Goal: Information Seeking & Learning: Check status

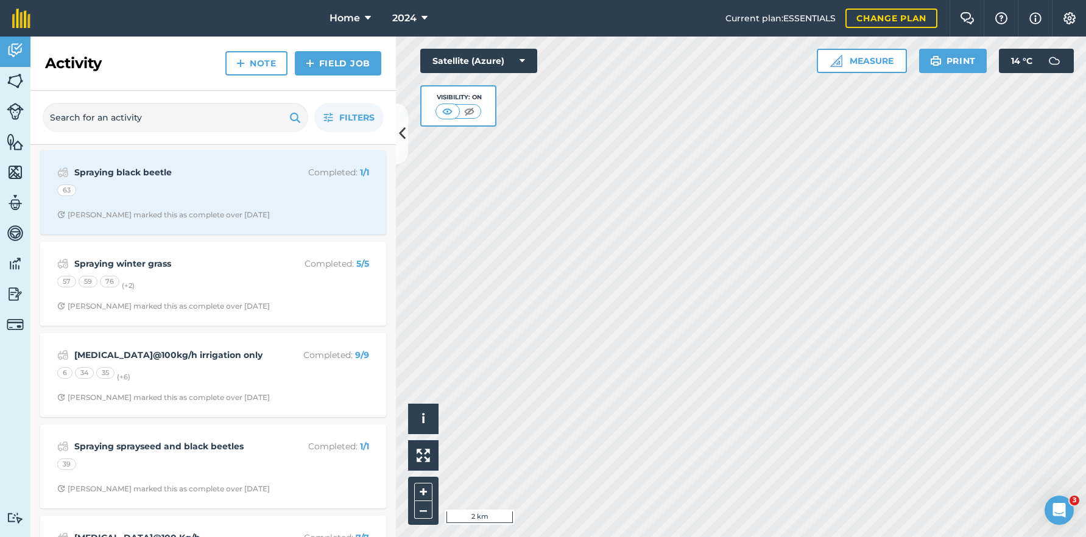
scroll to position [7324, 0]
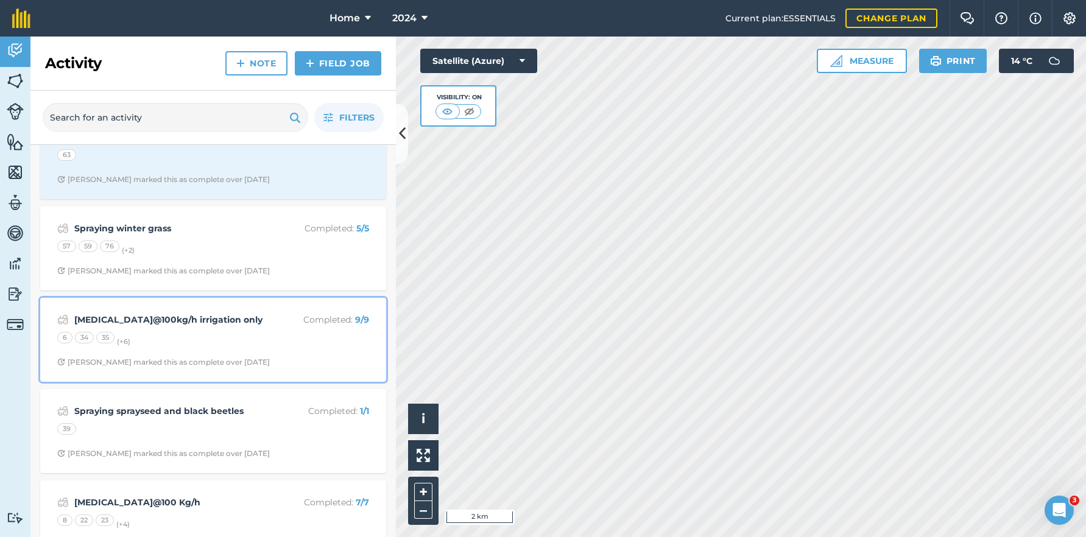
click at [259, 339] on div "6 34 35 (+ 6 )" at bounding box center [213, 340] width 312 height 16
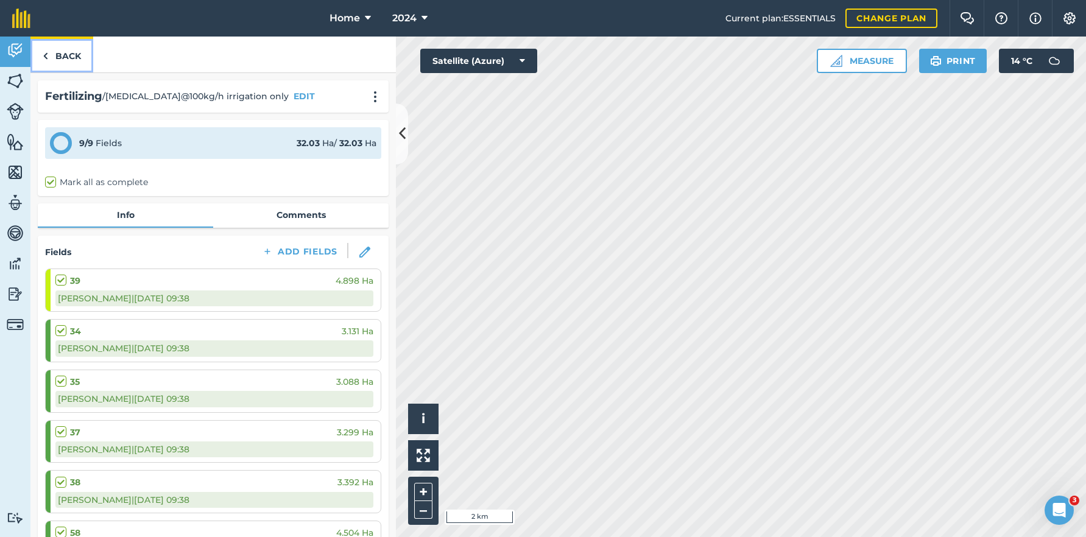
click at [77, 56] on link "Back" at bounding box center [61, 55] width 63 height 36
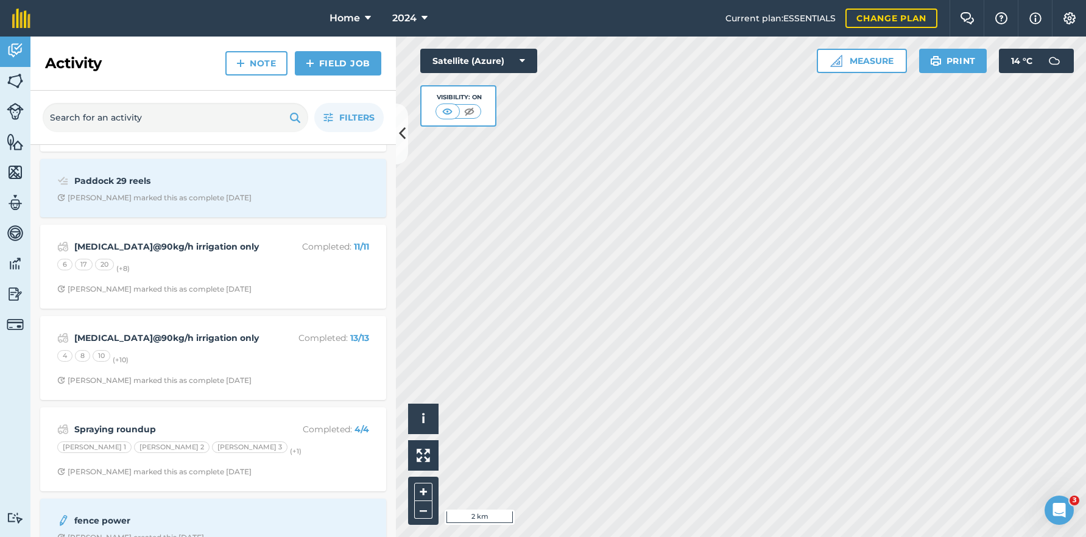
scroll to position [1523, 0]
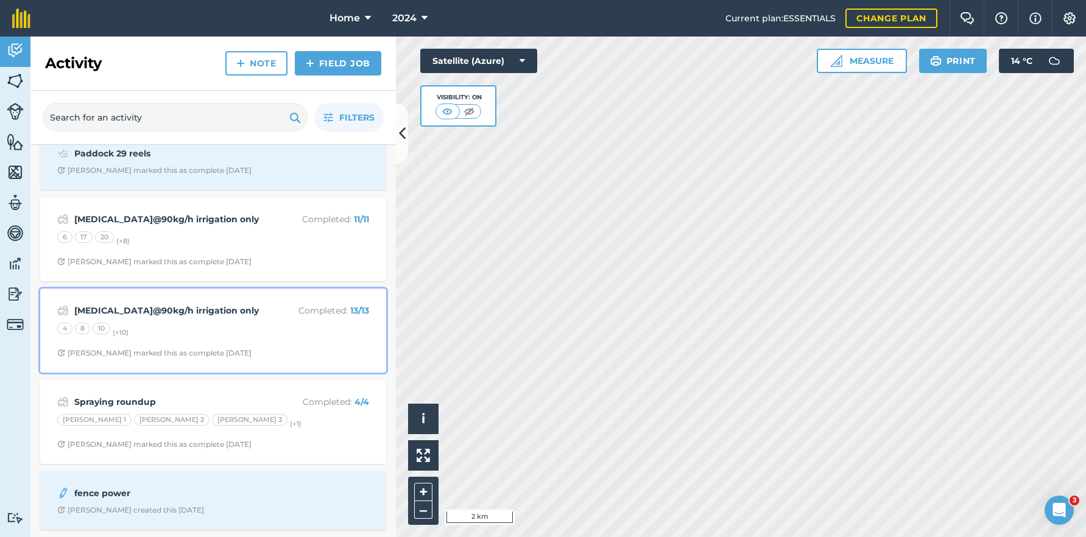
click at [283, 325] on div "4 8 10 (+ 10 )" at bounding box center [213, 331] width 312 height 16
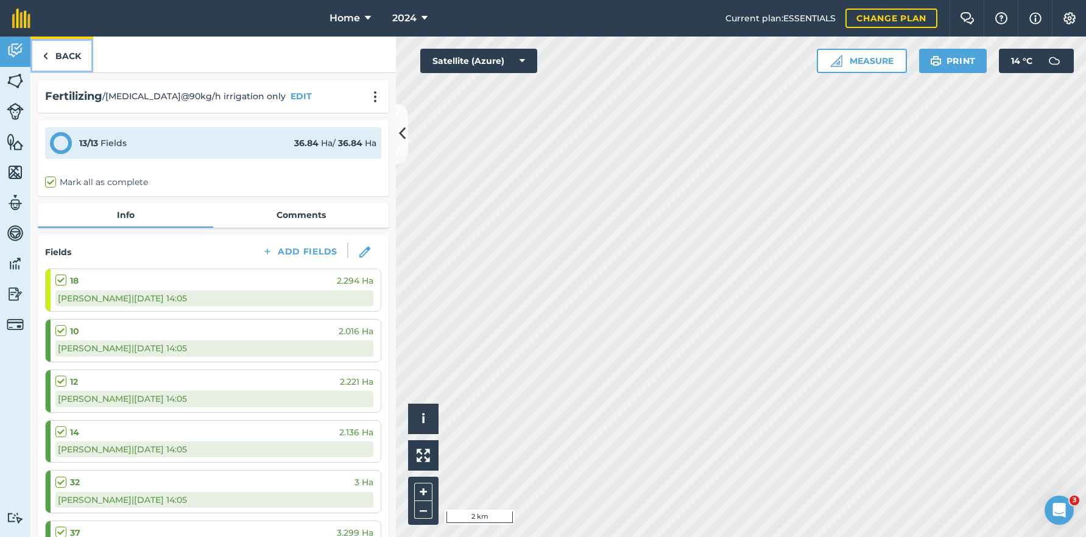
click at [69, 57] on link "Back" at bounding box center [61, 55] width 63 height 36
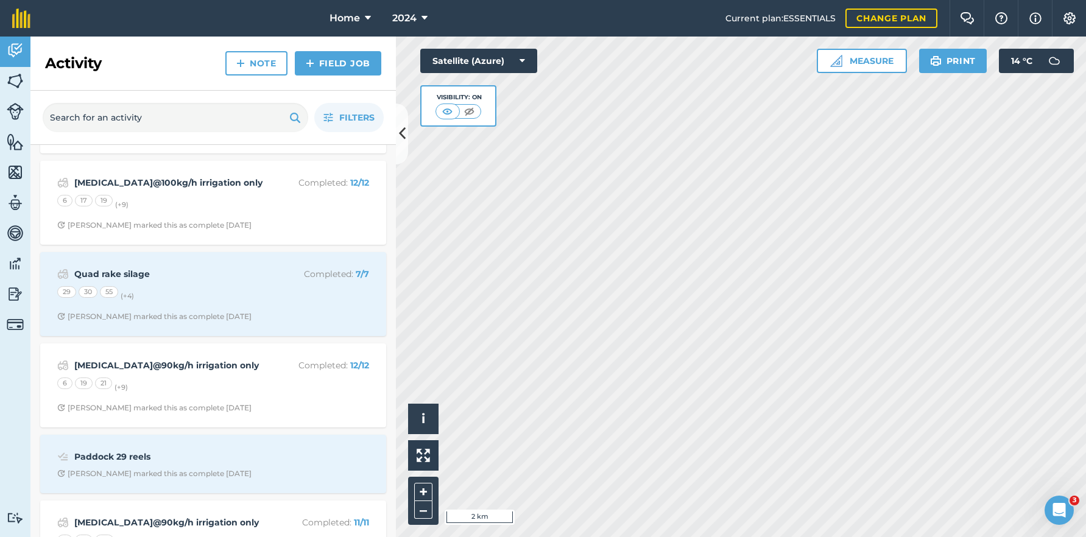
scroll to position [1279, 0]
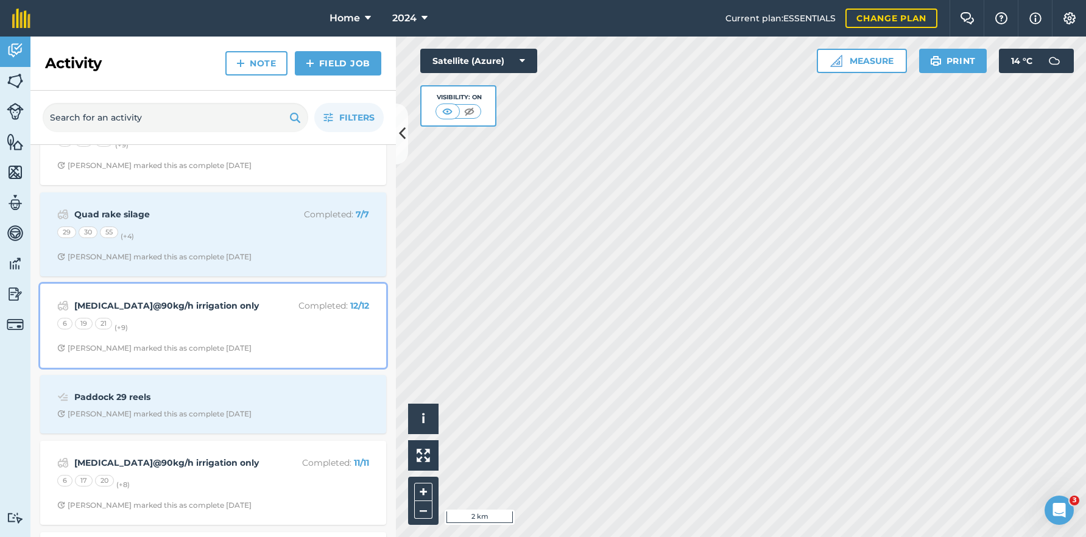
click at [239, 334] on div "[MEDICAL_DATA]@90kg/h irrigation only Completed : 12 / 12 6 19 21 (+ 9 ) [PERSO…" at bounding box center [213, 325] width 331 height 69
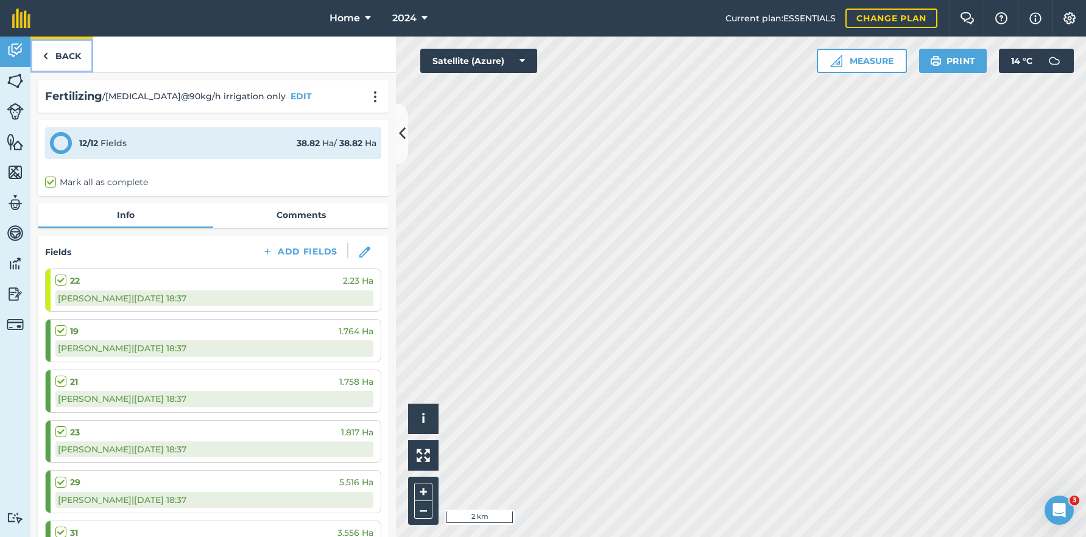
click at [67, 49] on link "Back" at bounding box center [61, 55] width 63 height 36
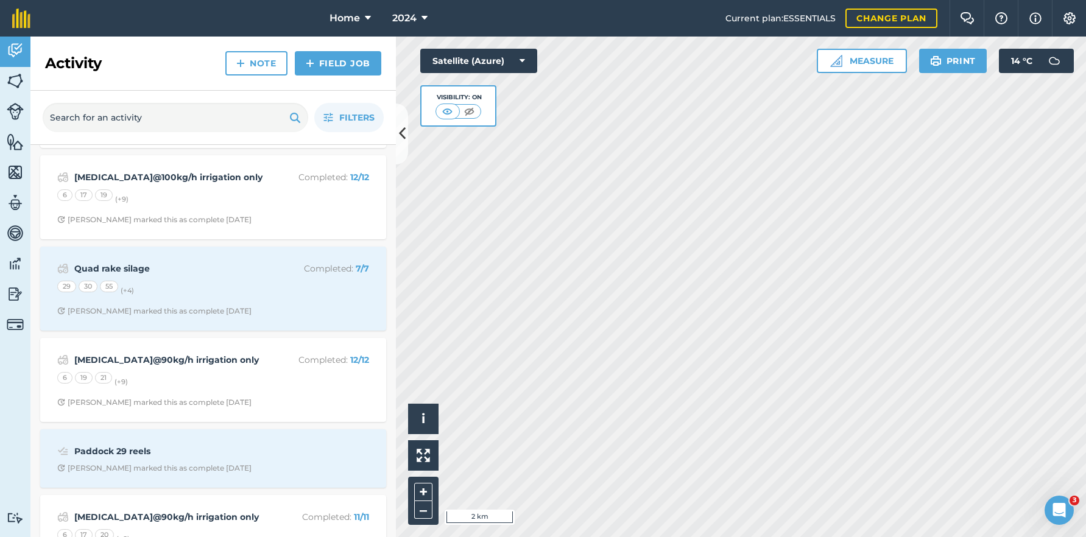
scroll to position [1584, 0]
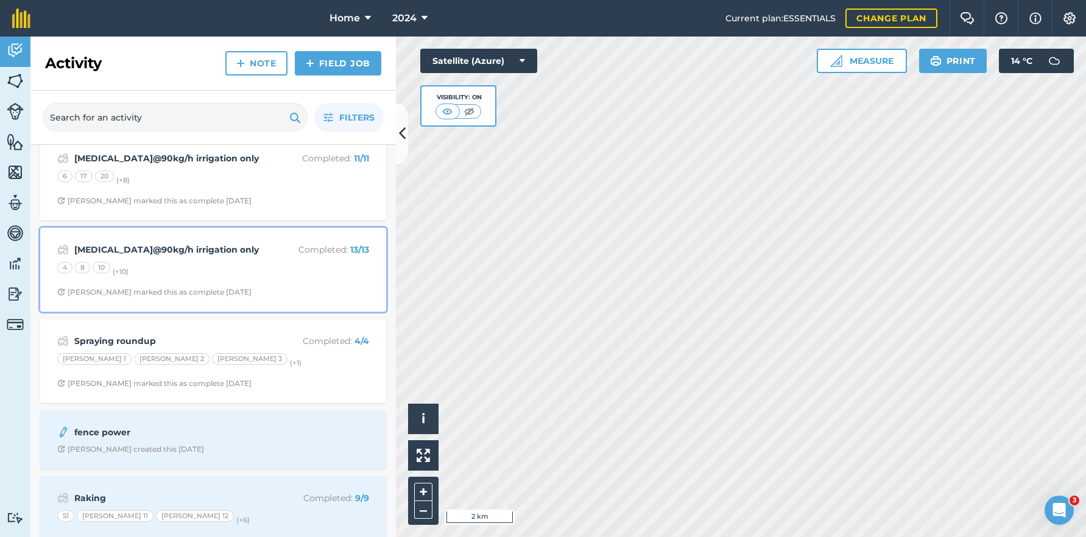
click at [248, 264] on div "4 8 10 (+ 10 )" at bounding box center [213, 270] width 312 height 16
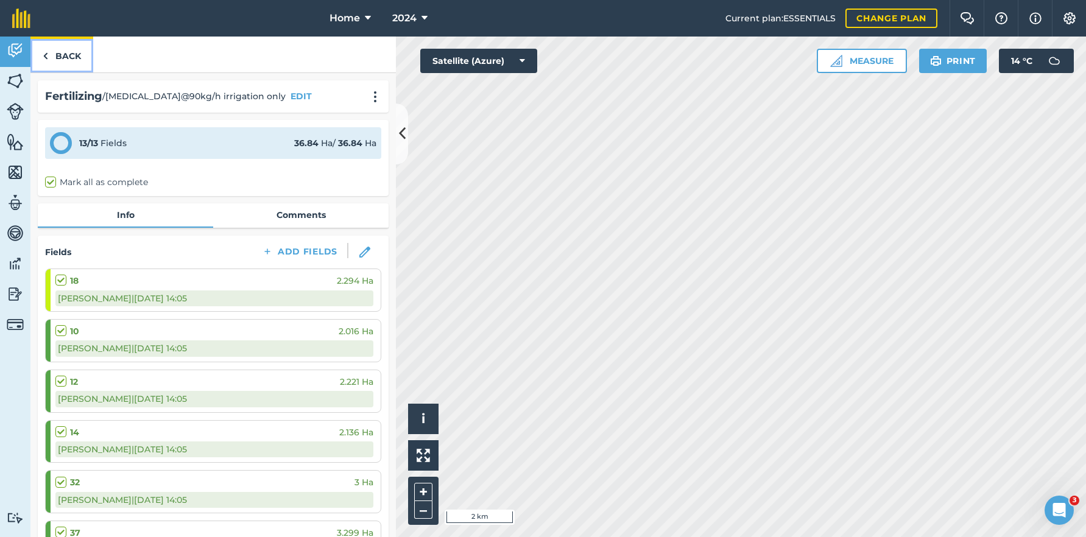
click at [48, 52] on img at bounding box center [45, 56] width 5 height 15
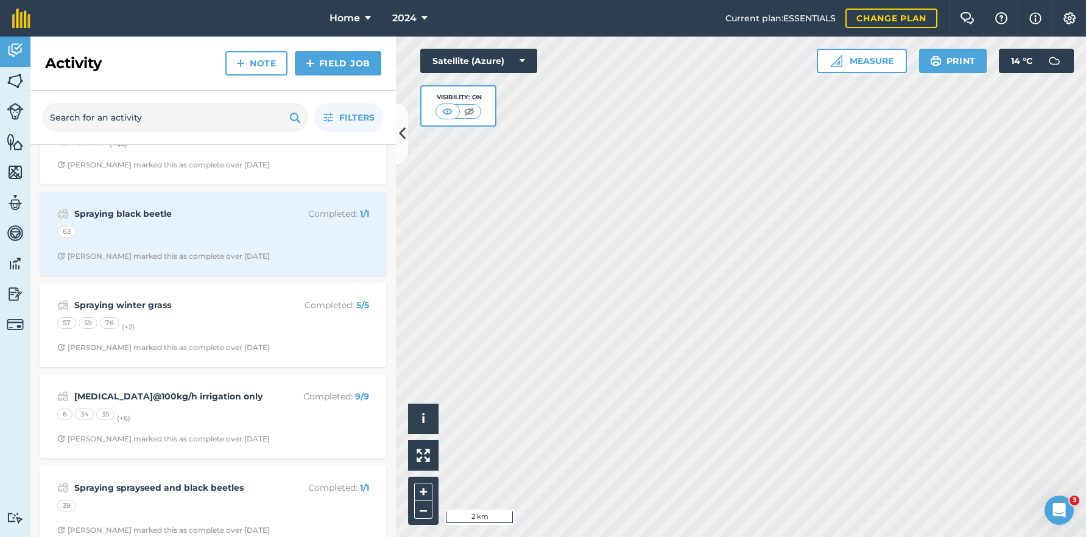
scroll to position [7425, 0]
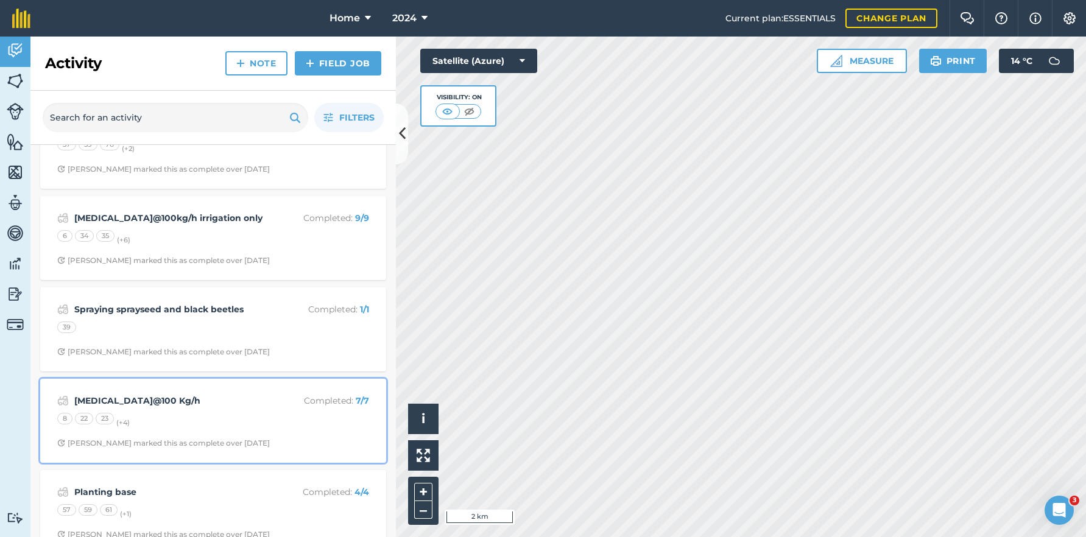
click at [252, 420] on div "8 22 23 (+ 4 )" at bounding box center [213, 421] width 312 height 16
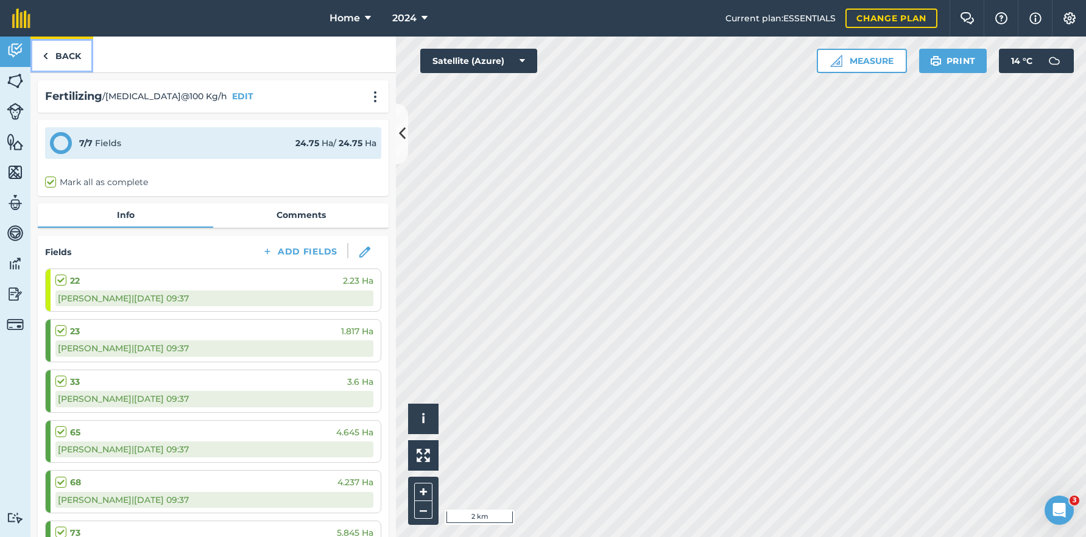
click at [72, 68] on link "Back" at bounding box center [61, 55] width 63 height 36
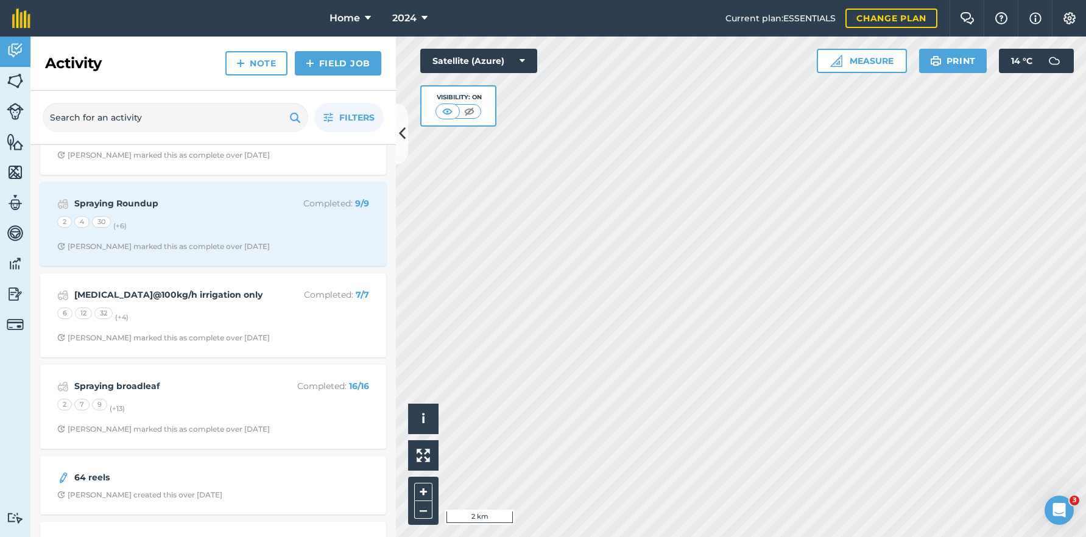
scroll to position [8985, 0]
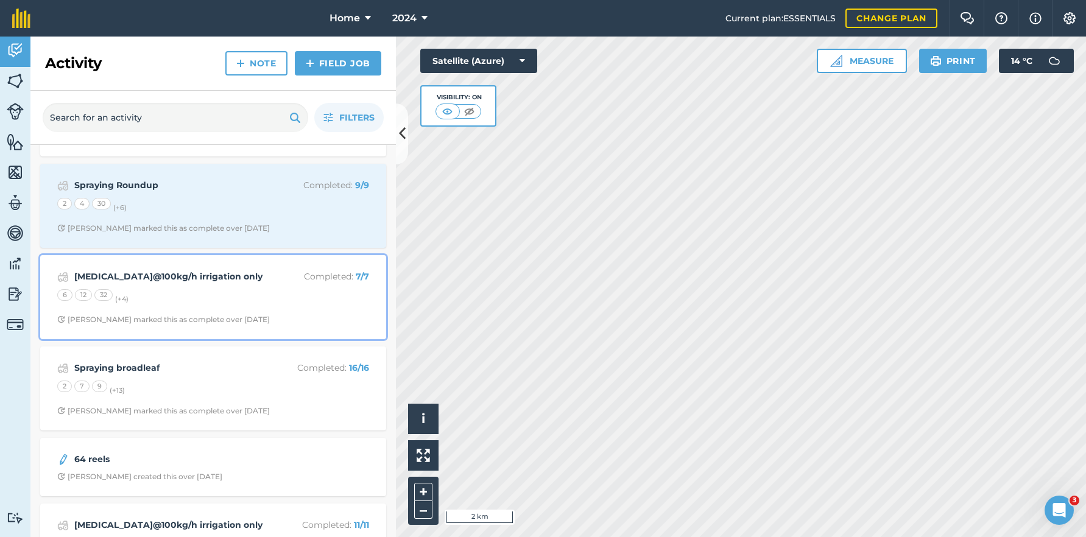
click at [210, 294] on div "6 12 32 (+ 4 )" at bounding box center [213, 297] width 312 height 16
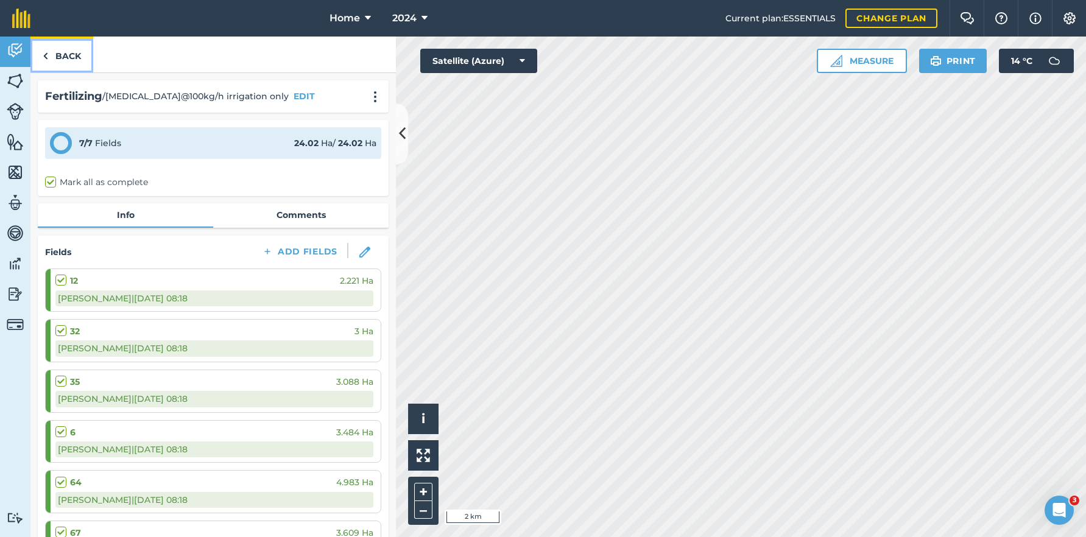
click at [62, 55] on link "Back" at bounding box center [61, 55] width 63 height 36
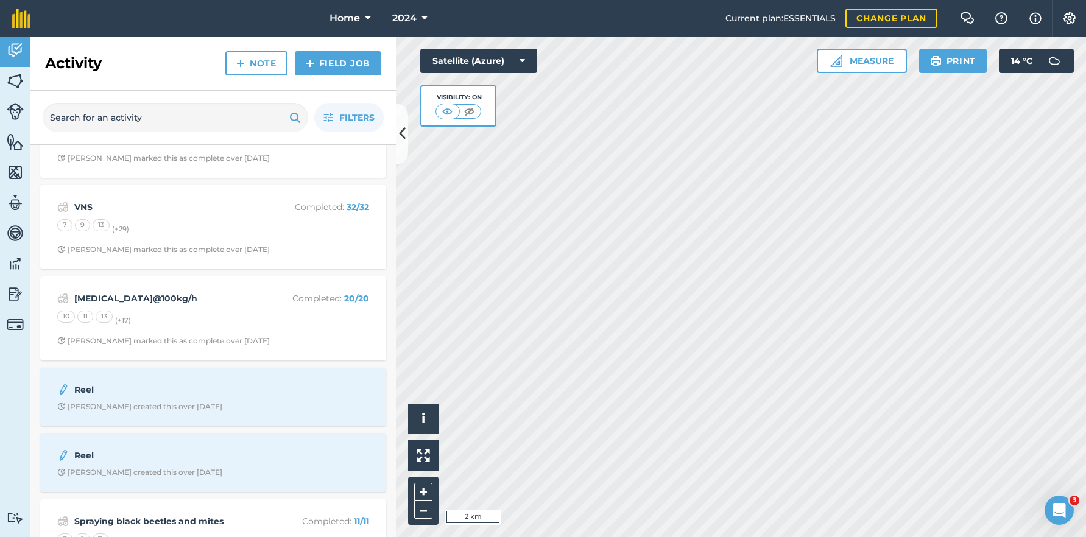
scroll to position [6681, 0]
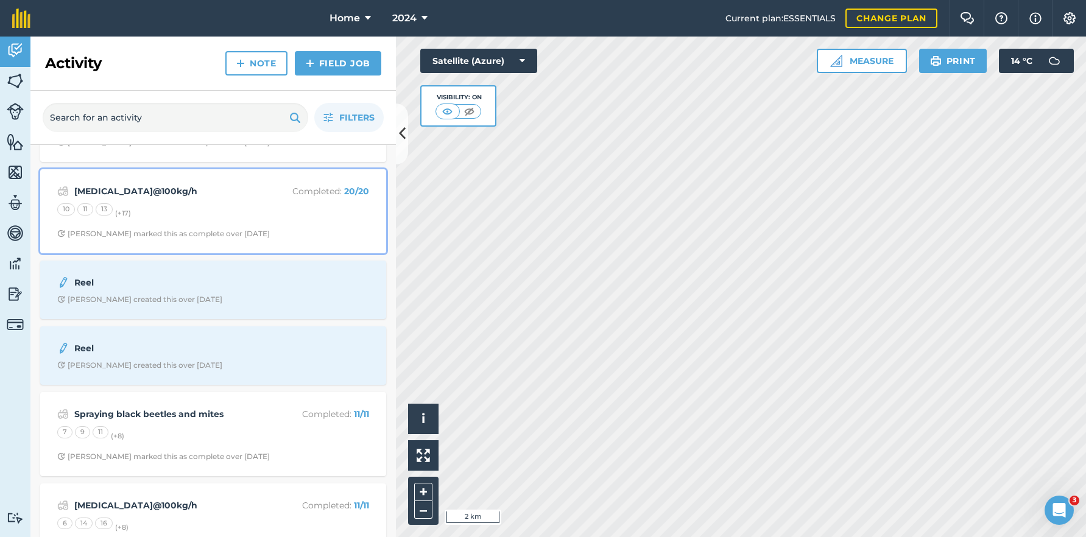
click at [239, 197] on strong "[MEDICAL_DATA]@100kg/h" at bounding box center [170, 191] width 193 height 13
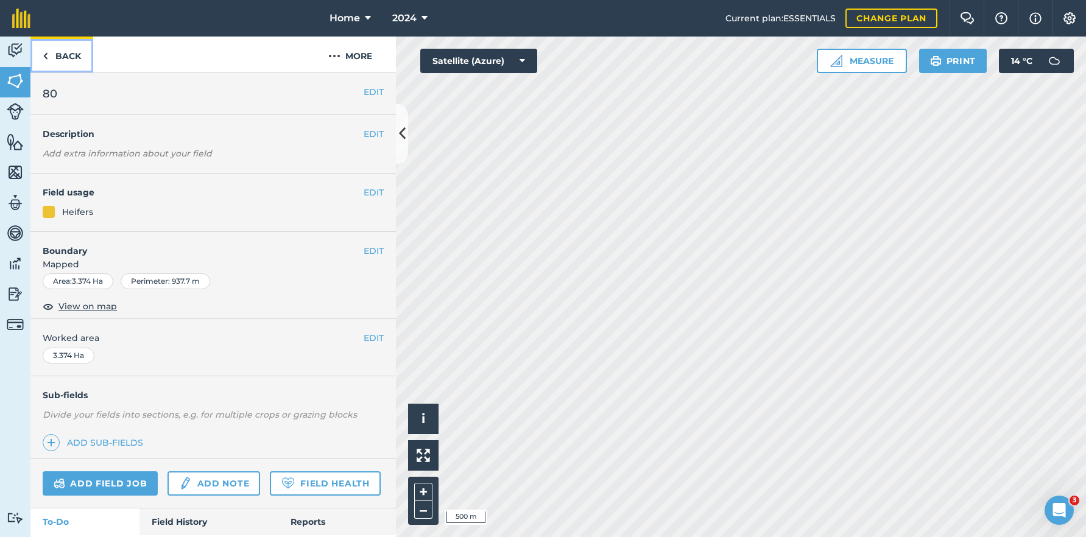
click at [62, 54] on link "Back" at bounding box center [61, 55] width 63 height 36
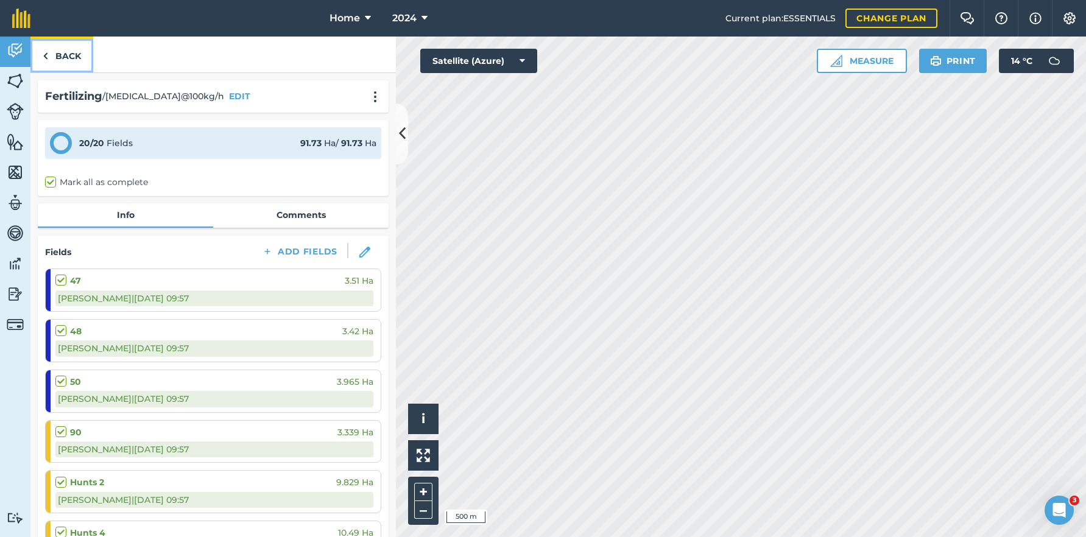
click at [75, 57] on link "Back" at bounding box center [61, 55] width 63 height 36
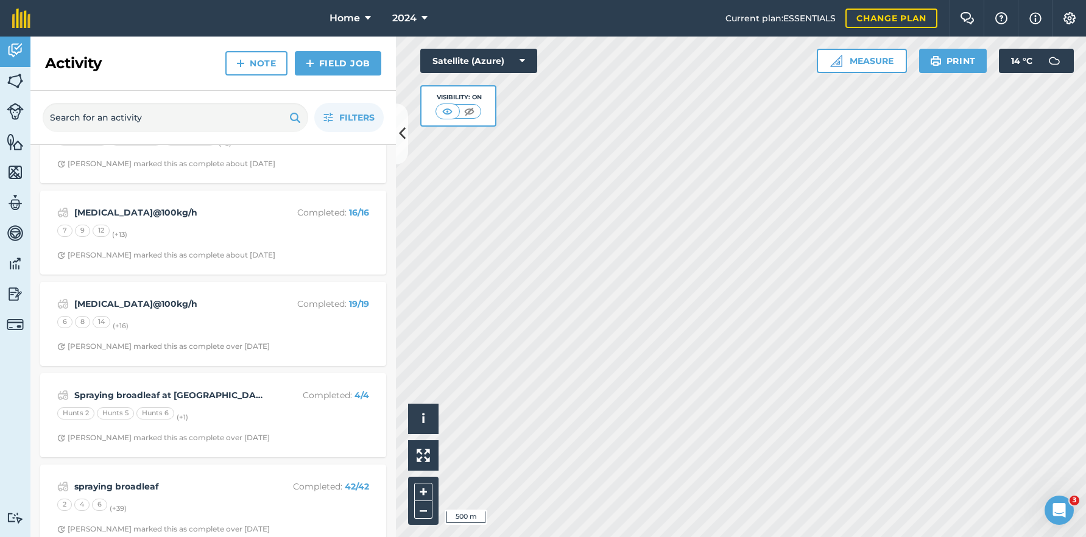
scroll to position [5943, 0]
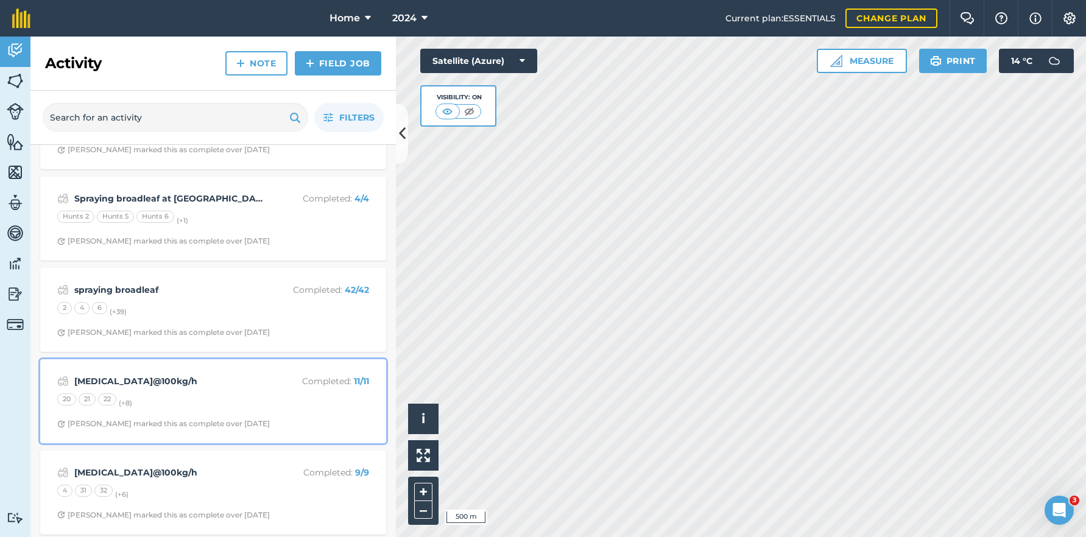
click at [305, 409] on div "20 21 22 (+ 8 )" at bounding box center [213, 401] width 312 height 16
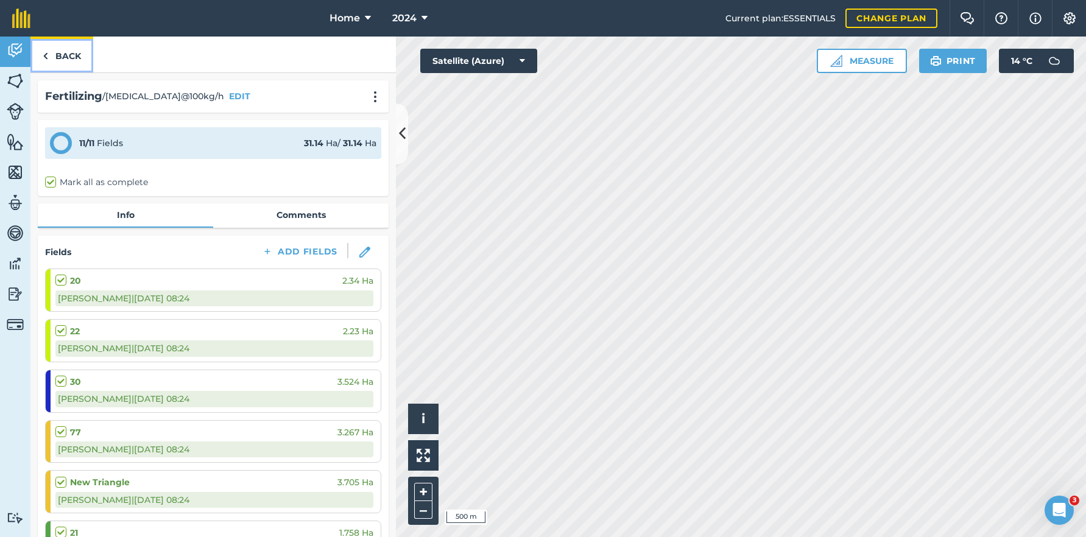
click at [72, 49] on link "Back" at bounding box center [61, 55] width 63 height 36
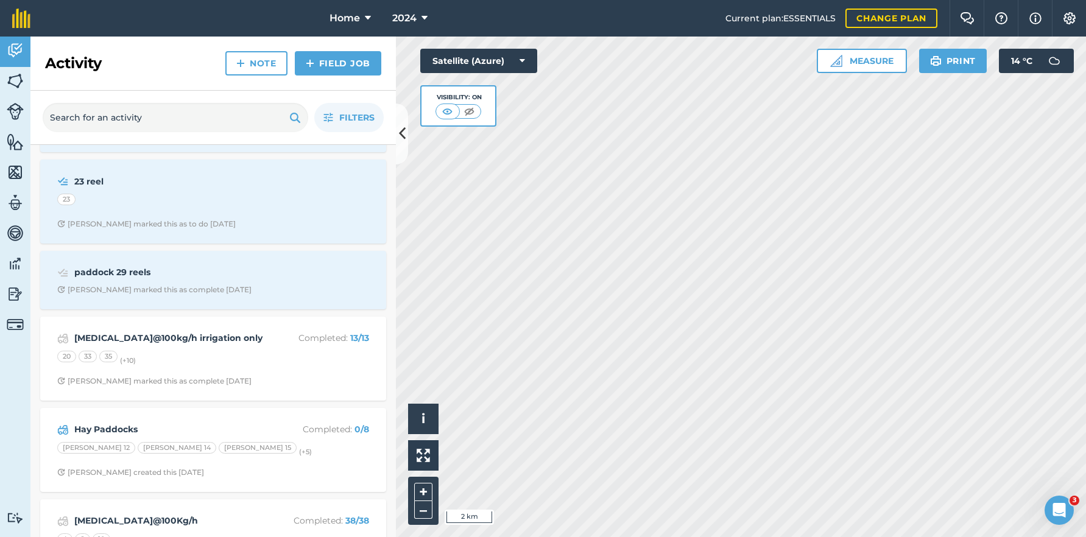
scroll to position [2010, 0]
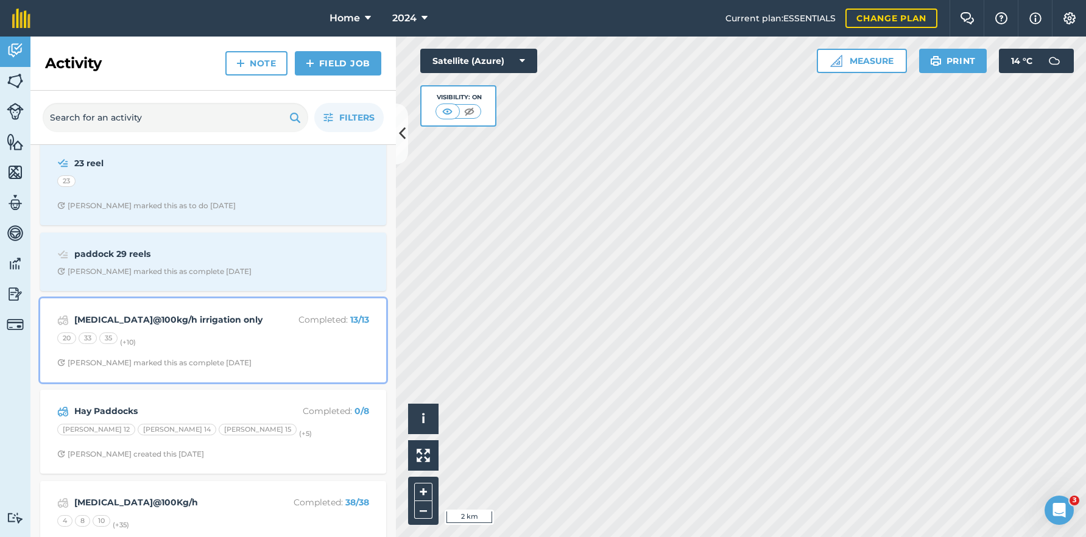
click at [263, 344] on div "20 33 35 (+ 10 )" at bounding box center [213, 341] width 312 height 16
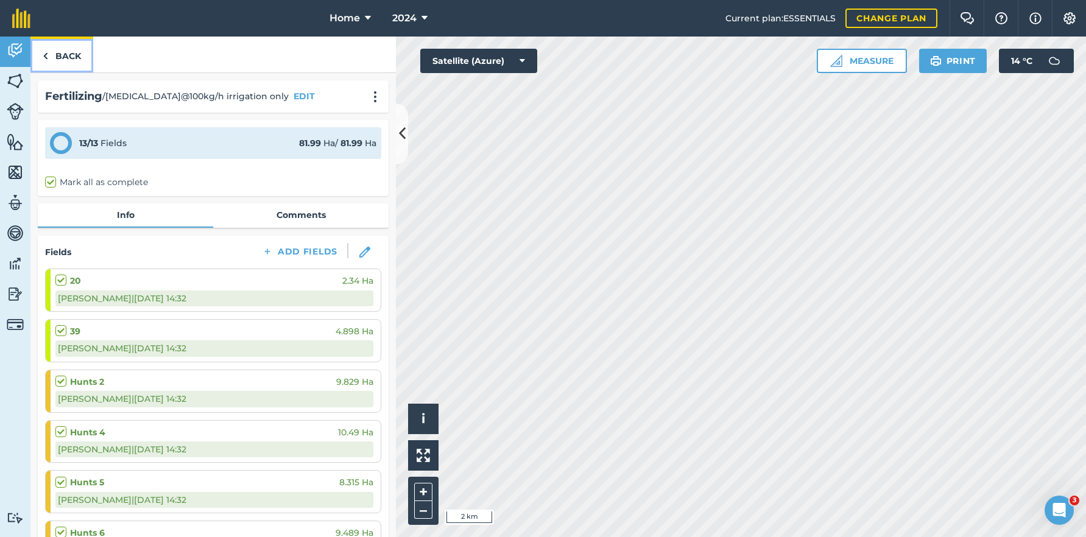
click at [79, 54] on link "Back" at bounding box center [61, 55] width 63 height 36
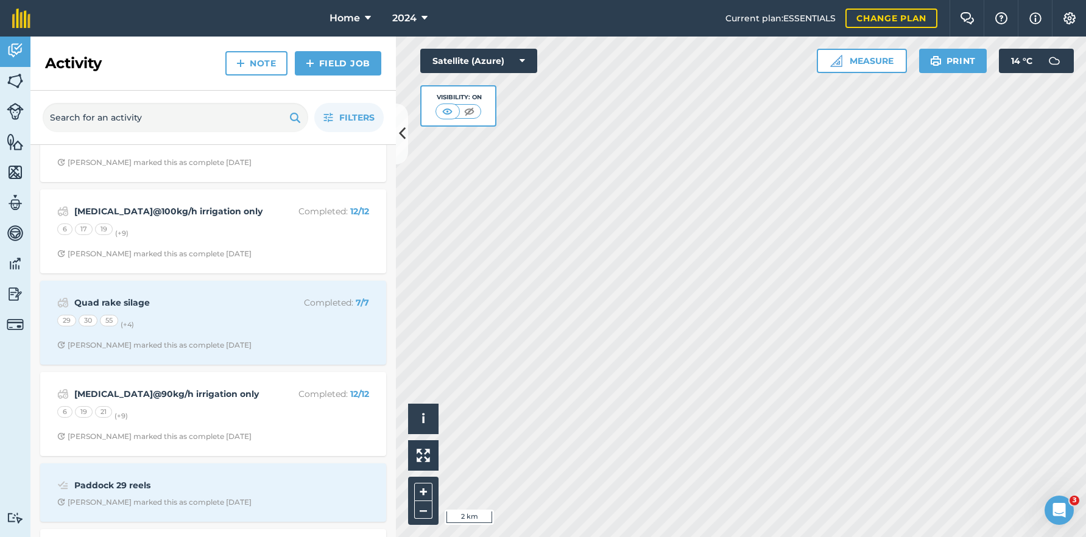
scroll to position [1218, 0]
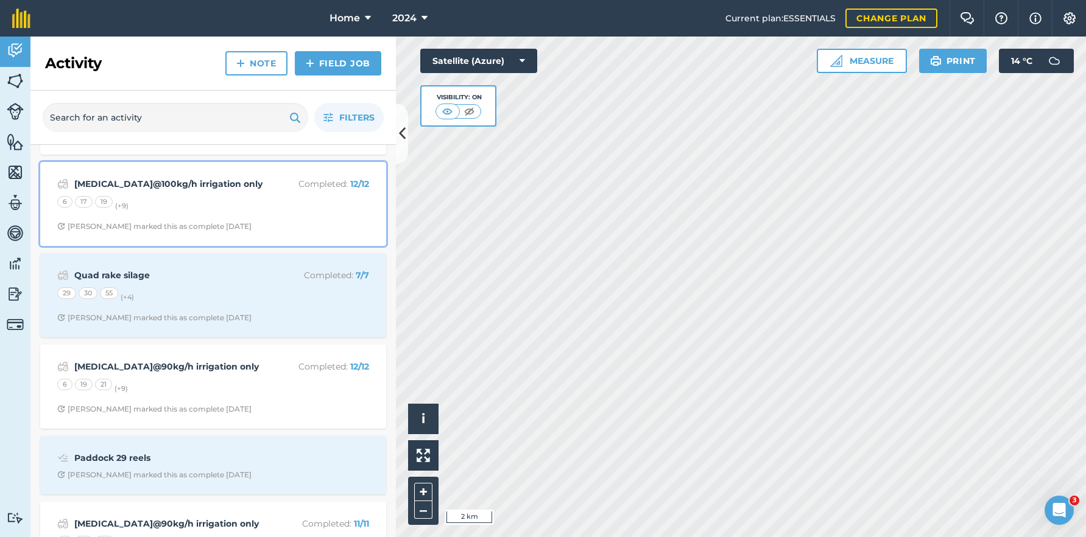
click at [220, 212] on div "[MEDICAL_DATA]@100kg/h irrigation only Completed : 12 / 12 6 17 19 (+ 9 ) [PERS…" at bounding box center [213, 203] width 331 height 69
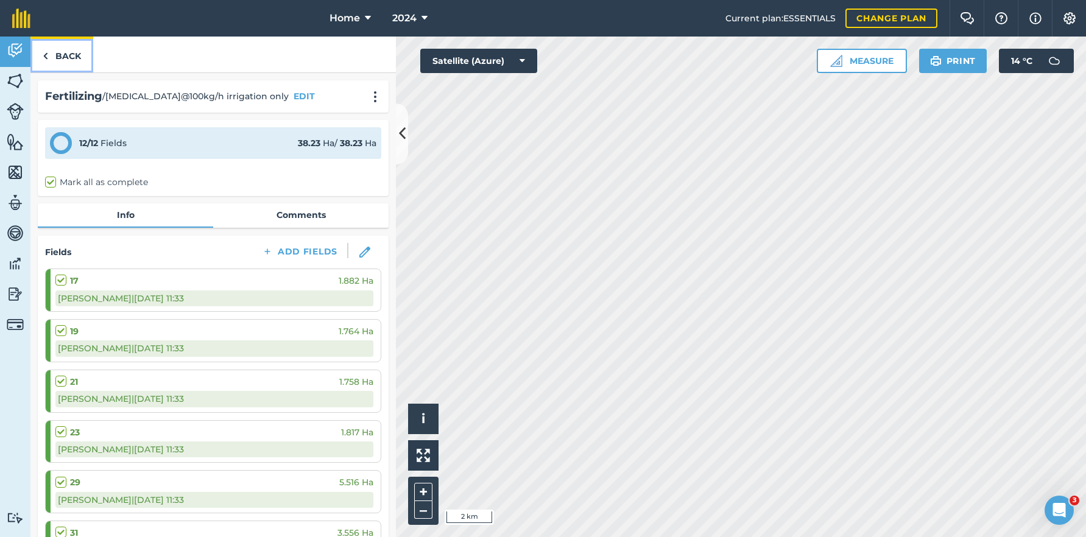
click at [69, 66] on link "Back" at bounding box center [61, 55] width 63 height 36
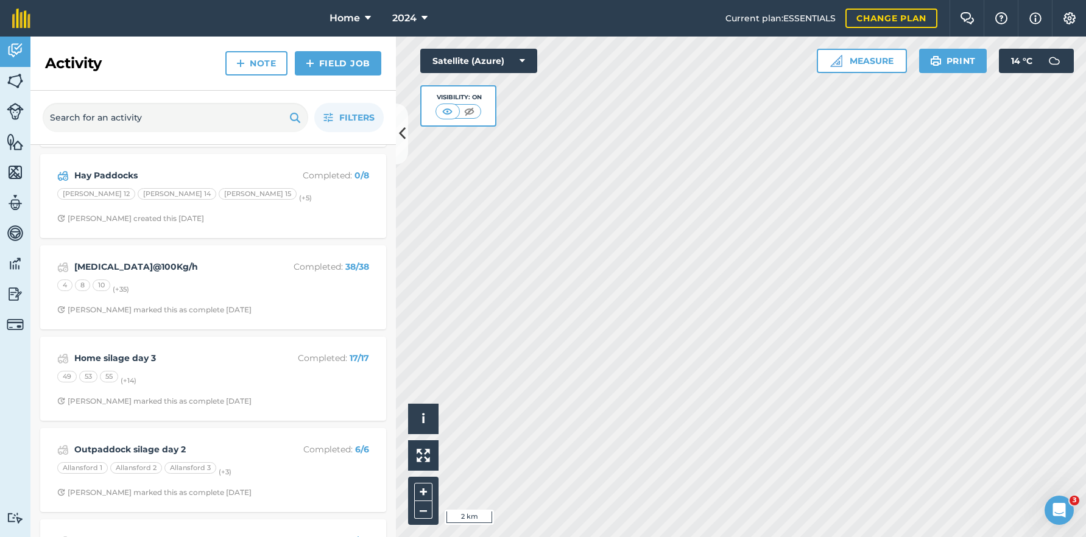
scroll to position [2254, 0]
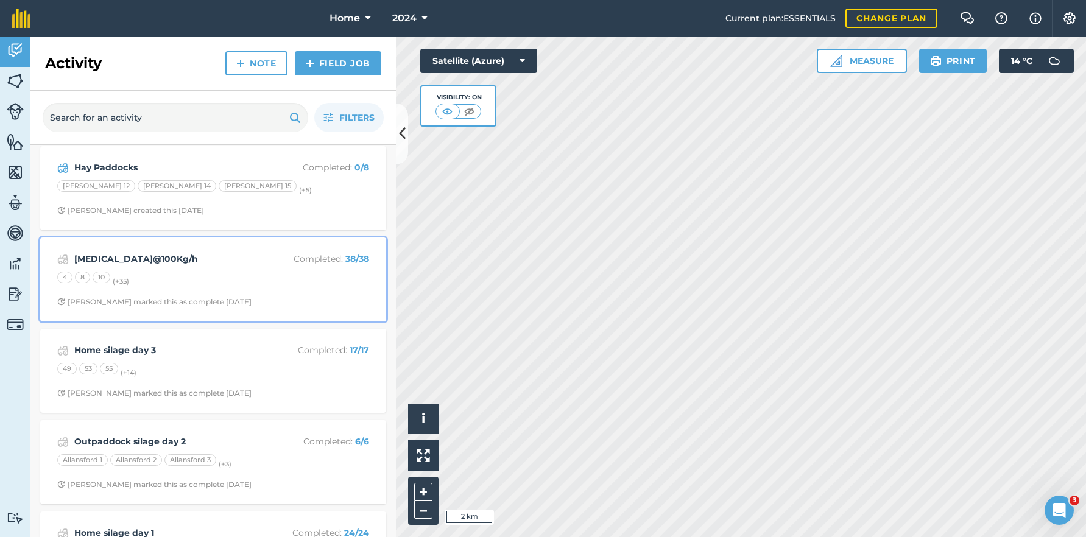
click at [208, 292] on div "[MEDICAL_DATA]@100Kg/h Completed : 38 / 38 4 8 10 (+ 35 ) [PERSON_NAME] marked …" at bounding box center [213, 279] width 331 height 69
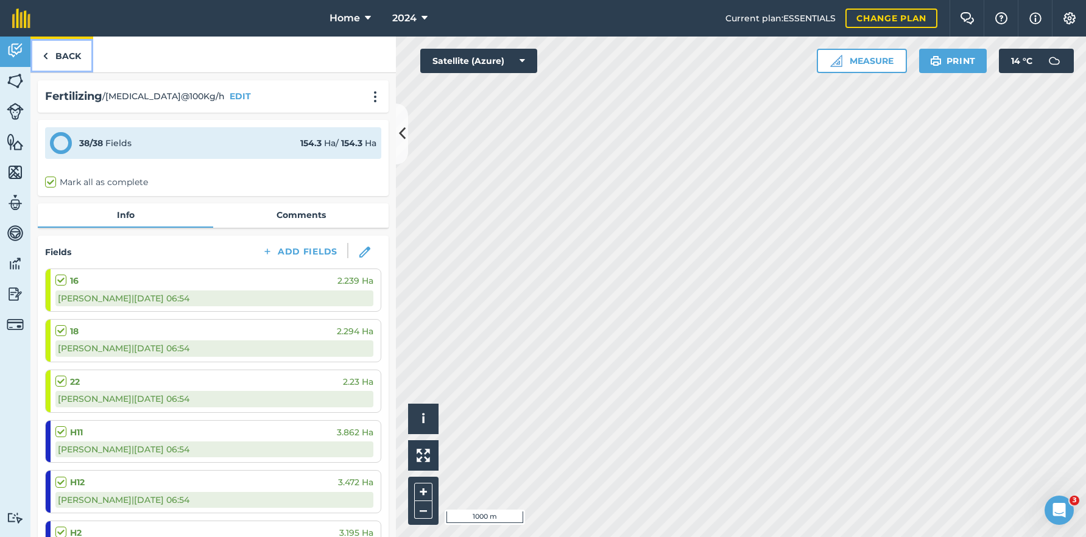
click at [58, 49] on link "Back" at bounding box center [61, 55] width 63 height 36
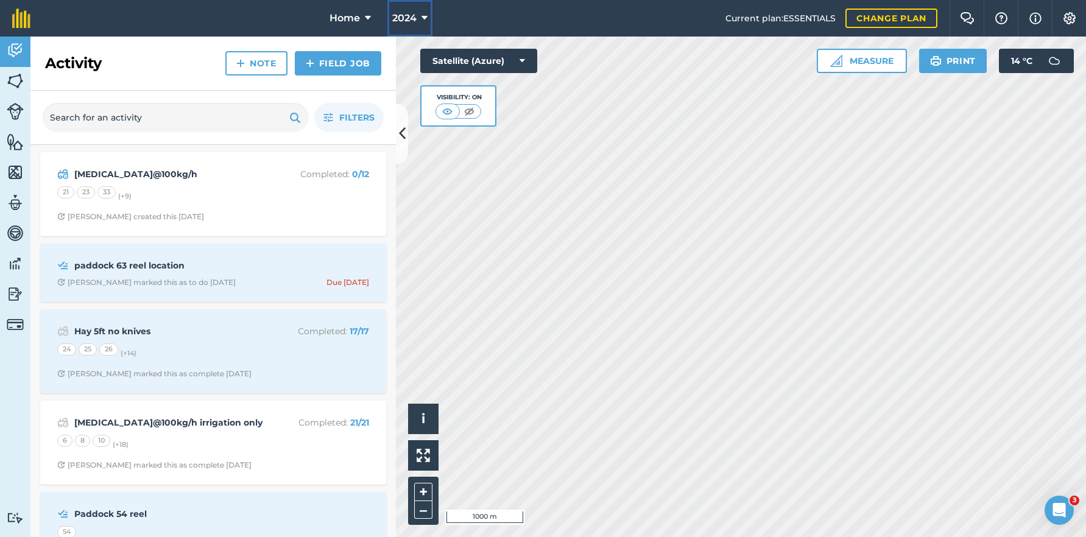
click at [404, 16] on span "2024" at bounding box center [404, 18] width 24 height 15
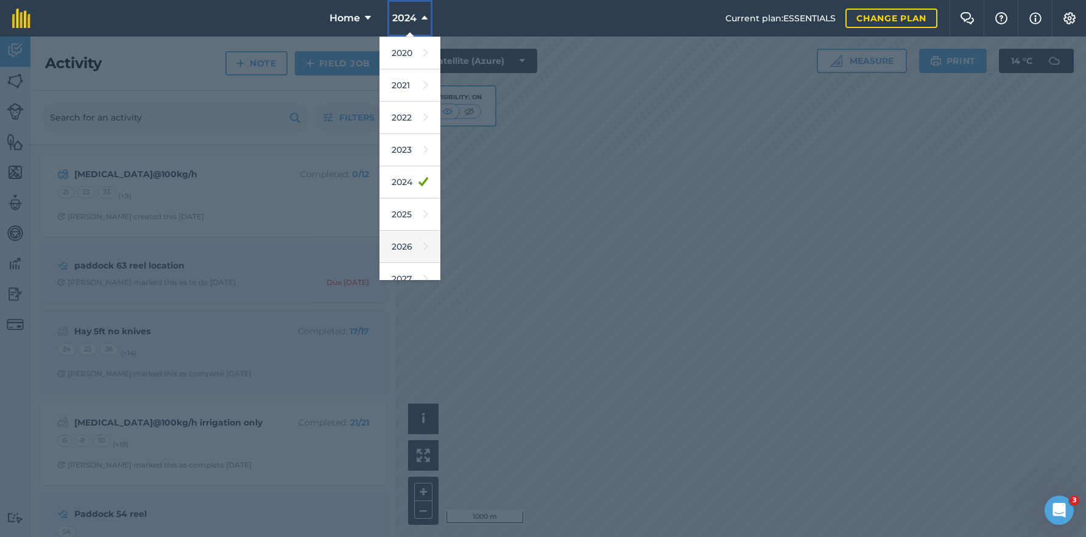
scroll to position [111, 0]
click at [413, 190] on link "2025" at bounding box center [409, 199] width 61 height 32
